Goal: Task Accomplishment & Management: Use online tool/utility

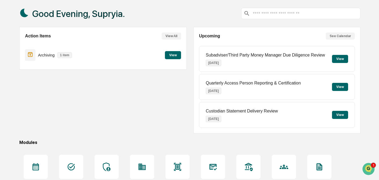
click at [170, 55] on button "View" at bounding box center [173, 55] width 16 height 8
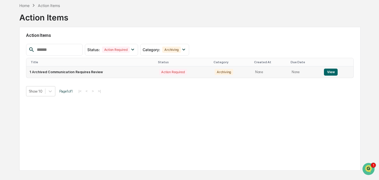
click at [327, 72] on button "View" at bounding box center [331, 72] width 14 height 7
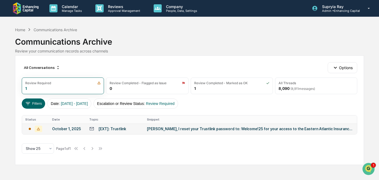
click at [190, 129] on div "[PERSON_NAME], I reset your Trustlink password to: Welcome!25 for your access t…" at bounding box center [250, 129] width 207 height 4
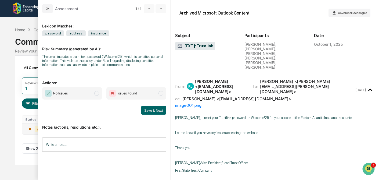
click at [96, 95] on span "modal" at bounding box center [96, 93] width 5 height 5
click at [152, 111] on button "Save & Next" at bounding box center [153, 110] width 25 height 9
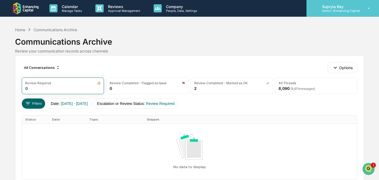
click at [332, 8] on p "Supryia Ray" at bounding box center [339, 6] width 42 height 5
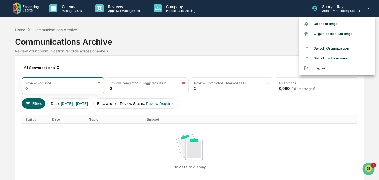
click at [322, 46] on li "Switch Organization" at bounding box center [337, 48] width 75 height 10
